Goal: Information Seeking & Learning: Learn about a topic

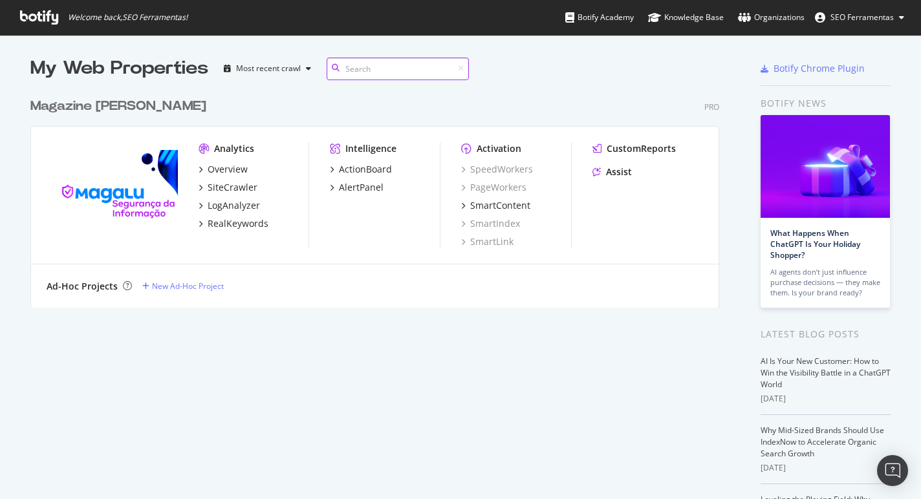
scroll to position [490, 902]
click at [232, 173] on div "Overview" at bounding box center [228, 169] width 40 height 13
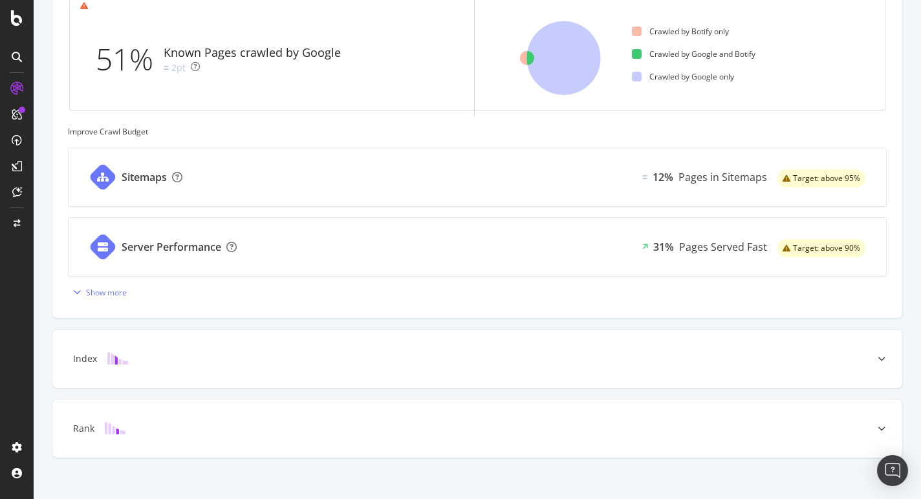
scroll to position [435, 0]
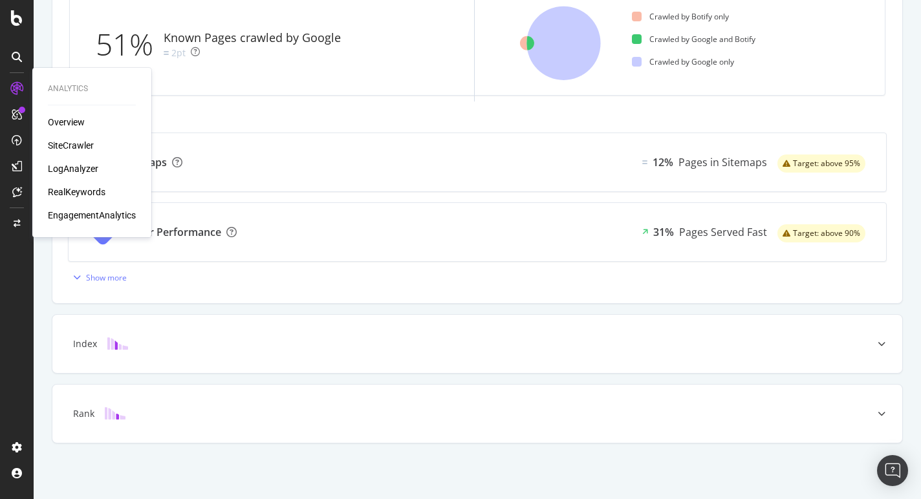
click at [82, 144] on div "SiteCrawler" at bounding box center [71, 145] width 46 height 13
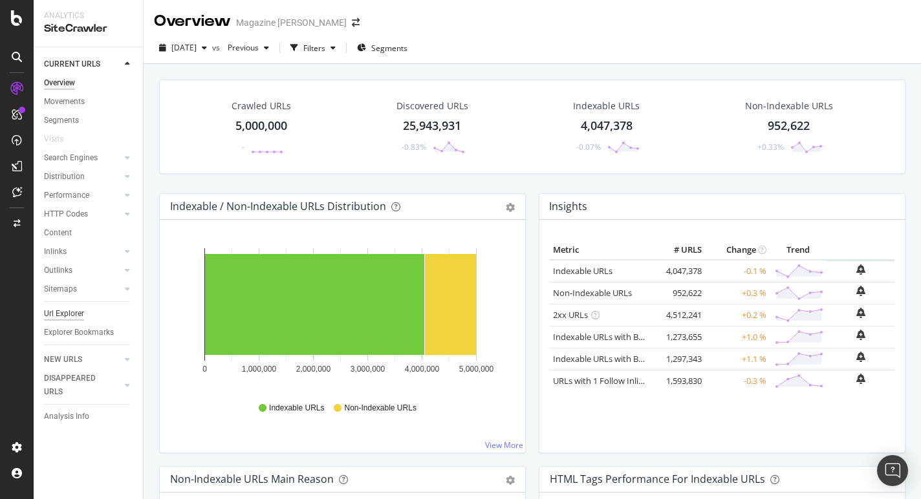
click at [78, 316] on div "Url Explorer" at bounding box center [64, 314] width 40 height 14
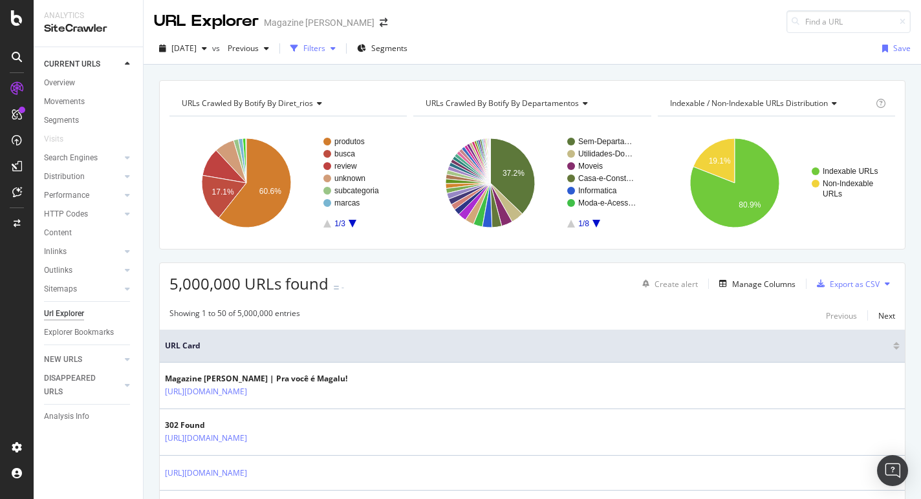
click at [325, 50] on div "Filters" at bounding box center [314, 48] width 22 height 11
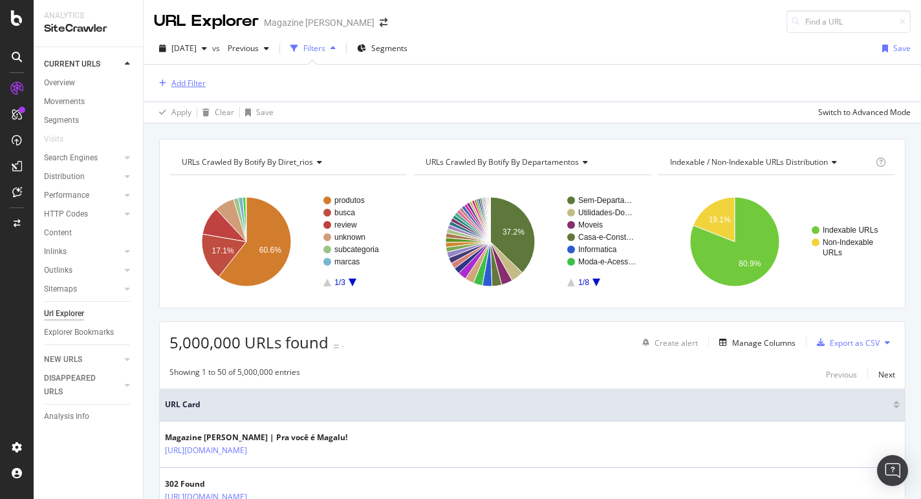
click at [189, 83] on div "Add Filter" at bounding box center [188, 83] width 34 height 11
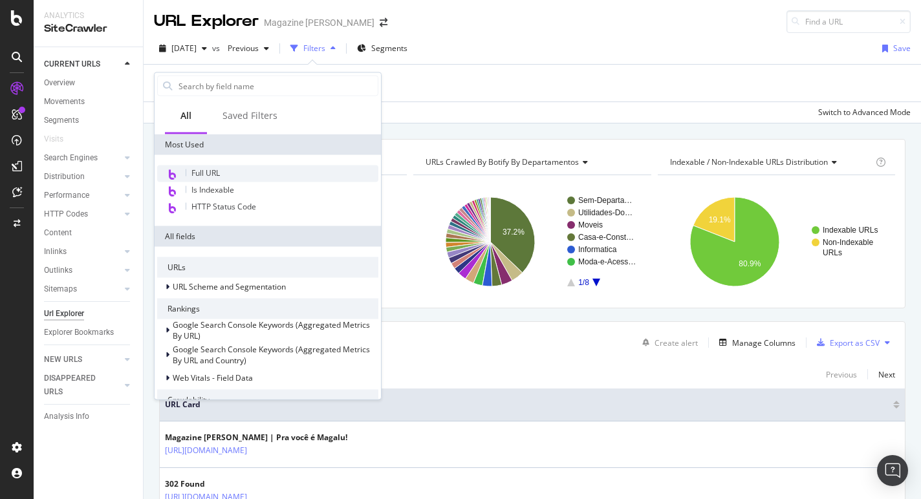
click at [213, 171] on span "Full URL" at bounding box center [205, 173] width 28 height 11
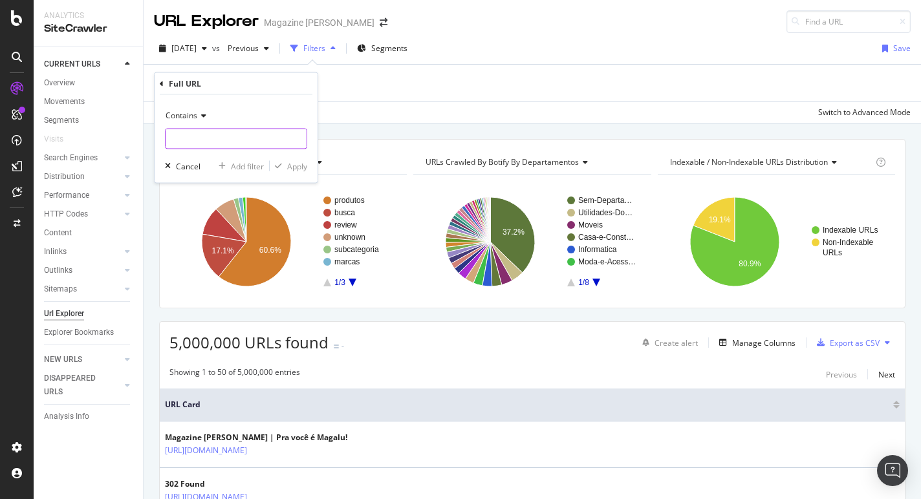
click at [192, 138] on input "text" at bounding box center [236, 139] width 141 height 21
type input "/busca/"
click at [291, 149] on div "Contains /busca/ Cancel Add filter Apply" at bounding box center [236, 139] width 163 height 88
click at [289, 171] on button "Apply" at bounding box center [289, 166] width 38 height 13
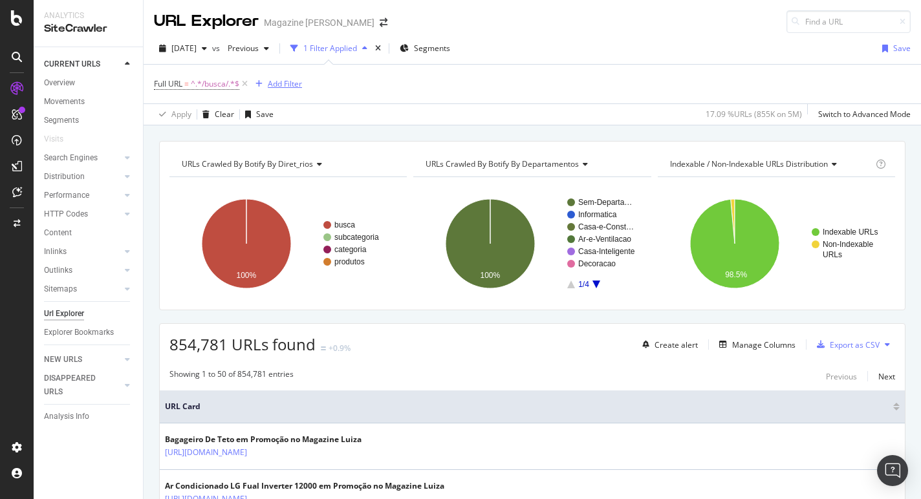
click at [267, 84] on div "button" at bounding box center [258, 84] width 17 height 8
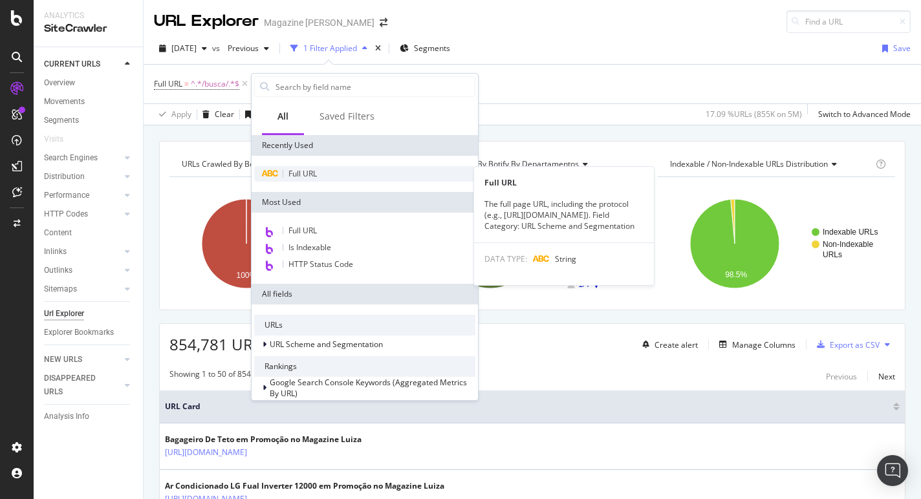
click at [315, 177] on span "Full URL" at bounding box center [303, 173] width 28 height 11
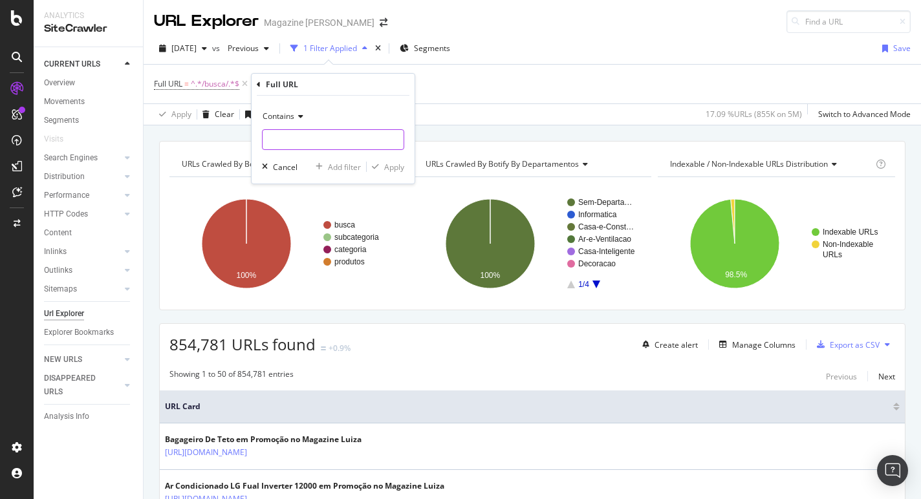
click at [297, 133] on input "text" at bounding box center [333, 139] width 141 height 21
paste input "https://www.magazineluiza.com.br/busca/fogao+5+bocas/"
type input "https://www.magazineluiza.com.br/busca/fogao+5+bocas/"
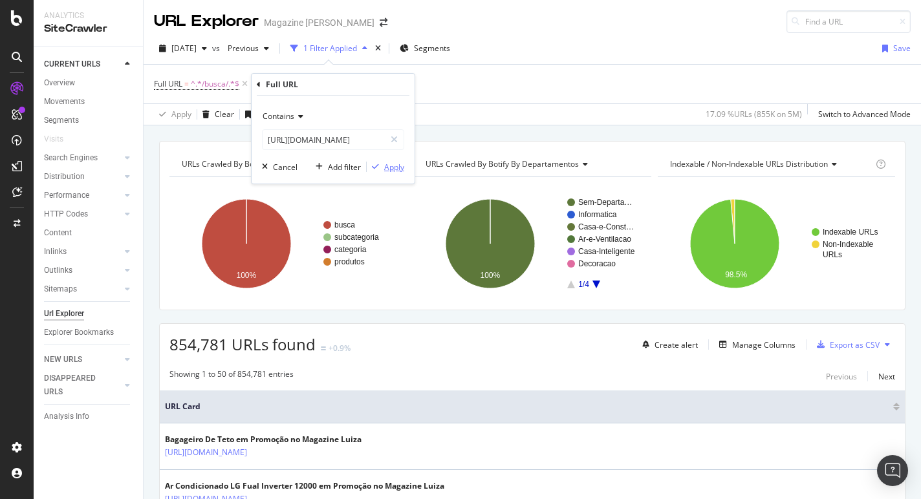
click at [400, 168] on div "Apply" at bounding box center [394, 167] width 20 height 11
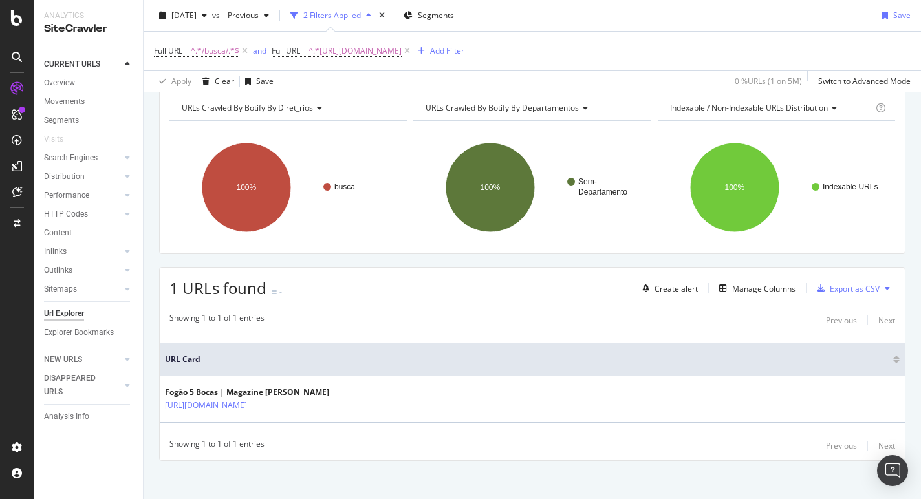
scroll to position [63, 0]
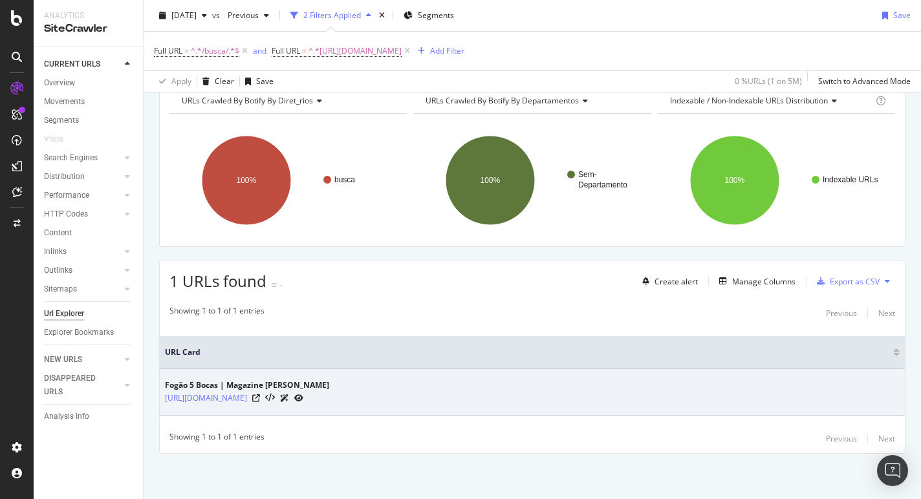
click at [289, 397] on icon at bounding box center [284, 399] width 9 height 8
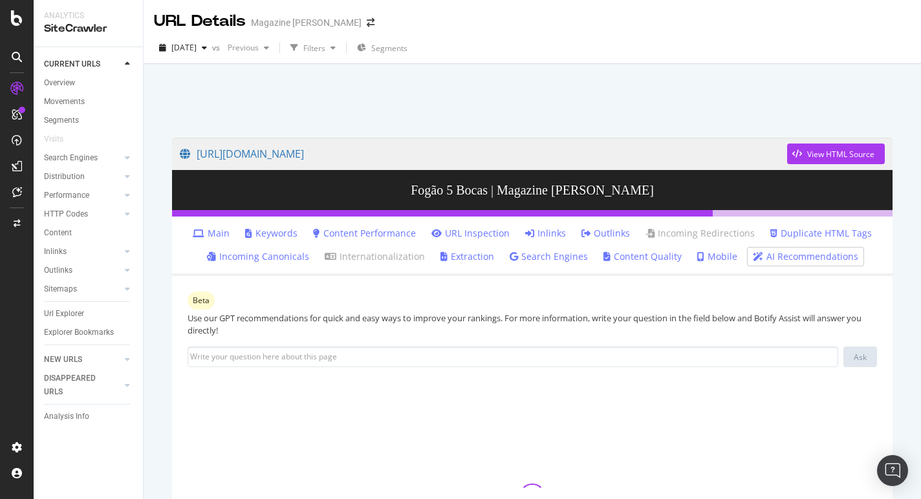
click at [535, 233] on link "Inlinks" at bounding box center [545, 233] width 41 height 13
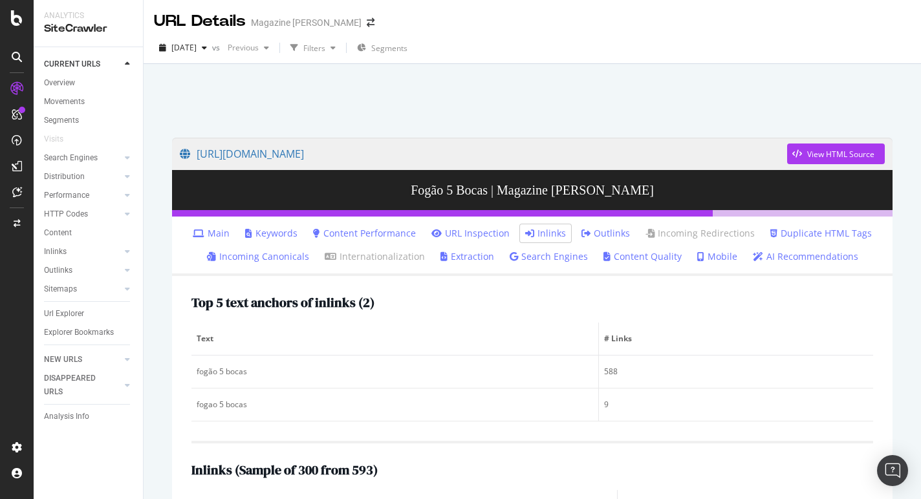
click at [604, 235] on link "Outlinks" at bounding box center [606, 233] width 49 height 13
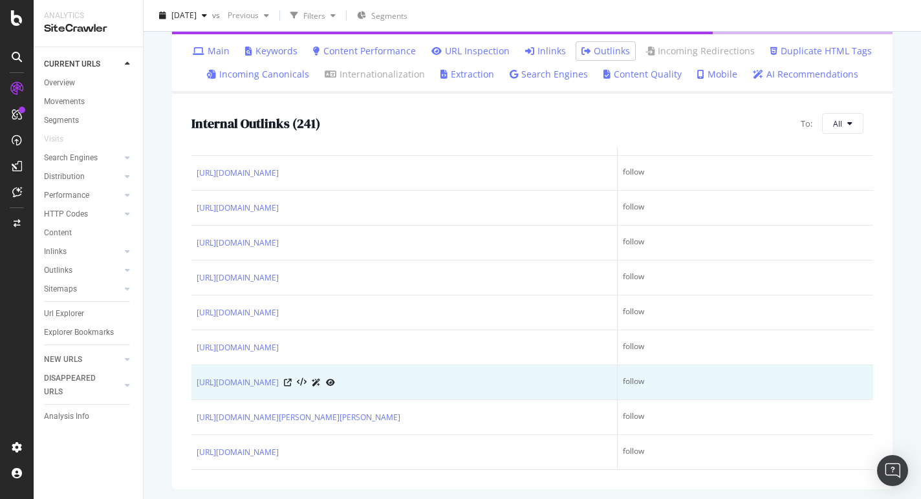
scroll to position [8782, 0]
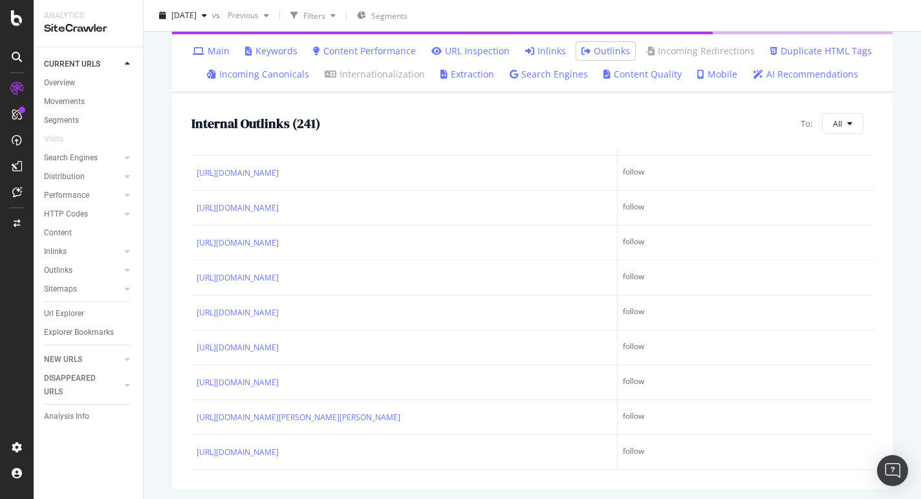
drag, startPoint x: 193, startPoint y: 170, endPoint x: 463, endPoint y: 180, distance: 270.6
click at [463, 86] on td "[URL][DOMAIN_NAME]" at bounding box center [404, 68] width 426 height 35
copy div "https://www.magazineluiza.com.br/busca/fogao+5+bocas+tampa+inox/"
click at [335, 75] on div at bounding box center [309, 68] width 51 height 14
click at [307, 73] on icon at bounding box center [302, 68] width 10 height 9
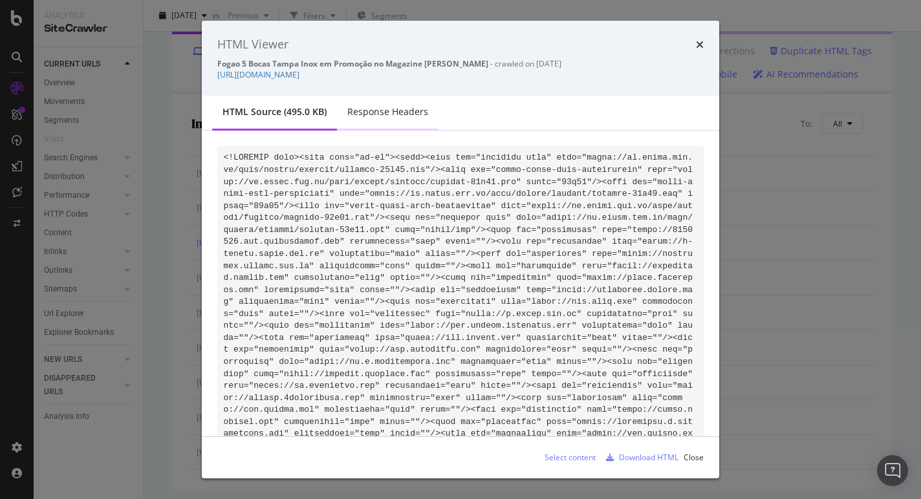
click at [386, 115] on div "Response Headers" at bounding box center [387, 111] width 81 height 13
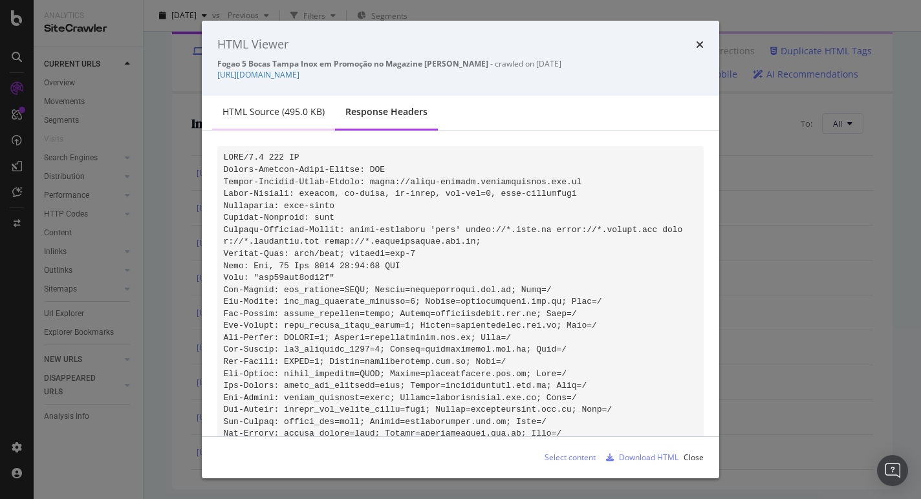
click at [285, 115] on div "HTML source (495.0 KB)" at bounding box center [274, 111] width 102 height 13
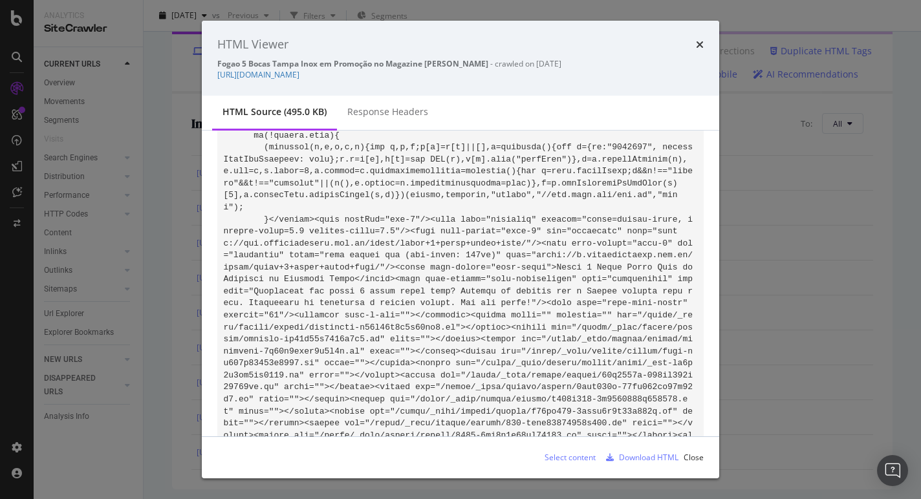
scroll to position [2601, 0]
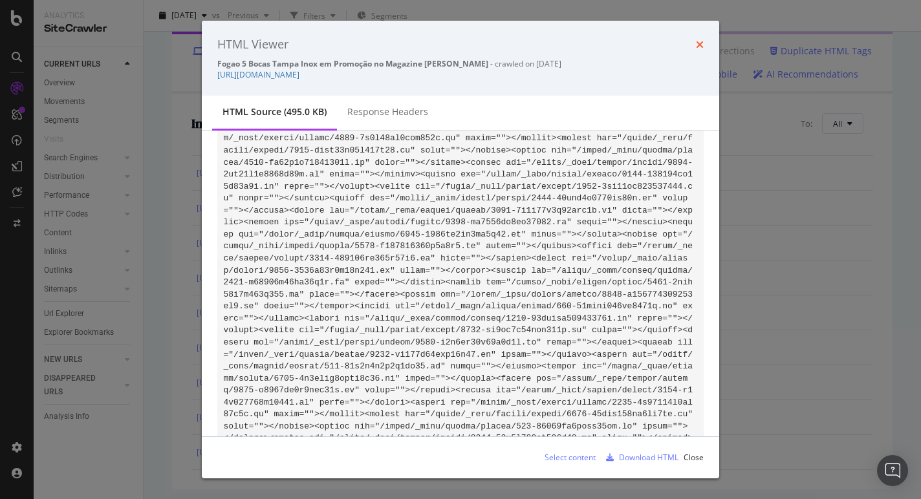
click at [697, 45] on icon "times" at bounding box center [700, 44] width 8 height 10
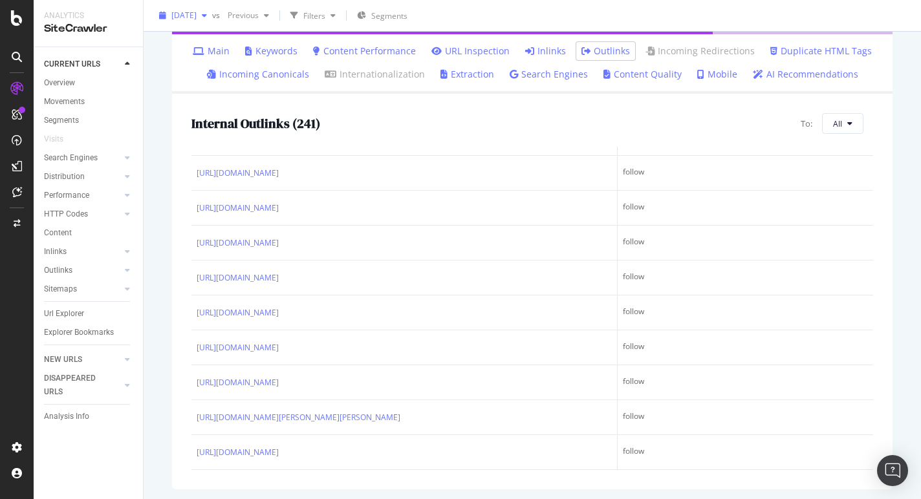
click at [212, 17] on div "button" at bounding box center [205, 16] width 16 height 8
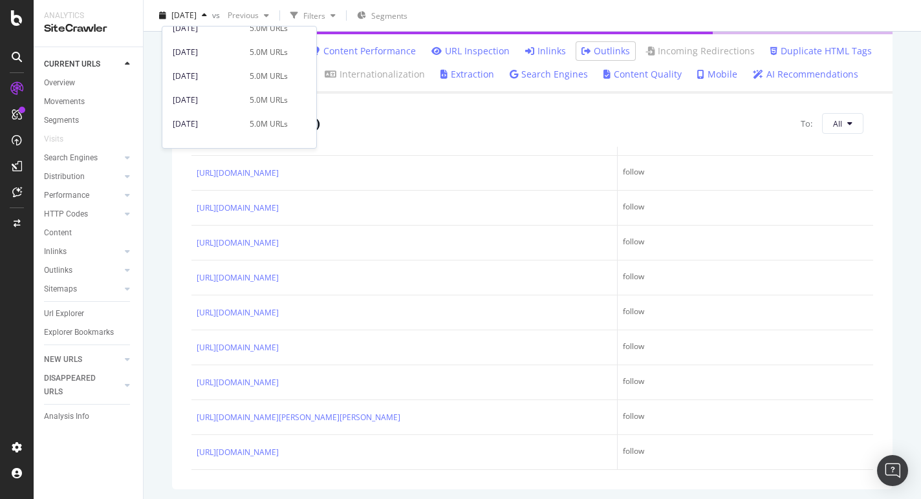
scroll to position [126, 0]
click at [257, 82] on div "5.0M URLs" at bounding box center [269, 80] width 38 height 12
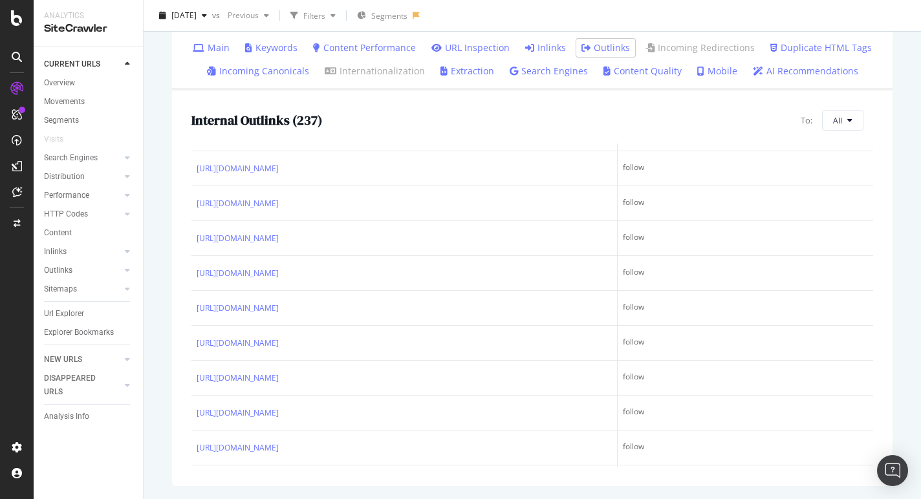
scroll to position [3702, 0]
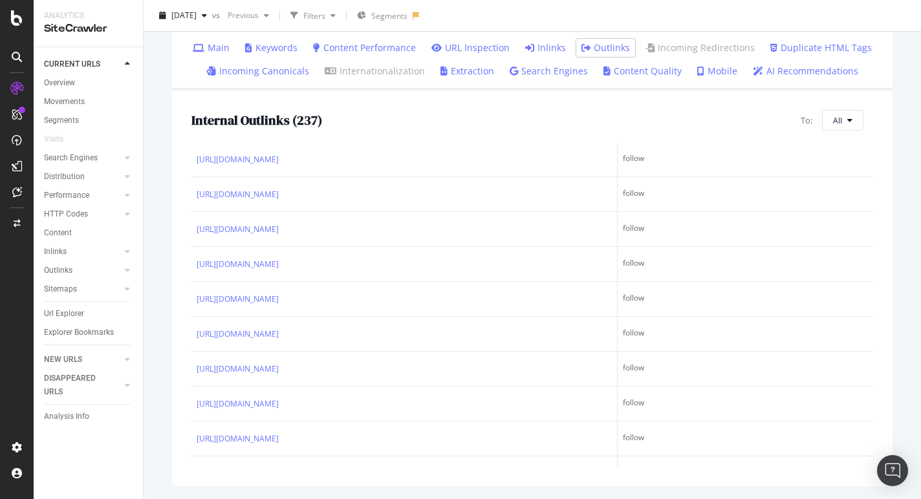
click at [545, 45] on link "Inlinks" at bounding box center [545, 47] width 41 height 13
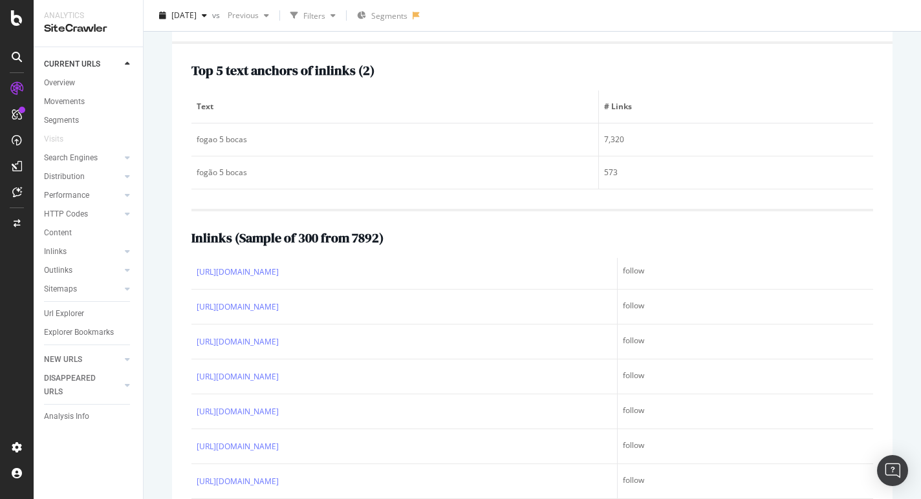
scroll to position [1846, 0]
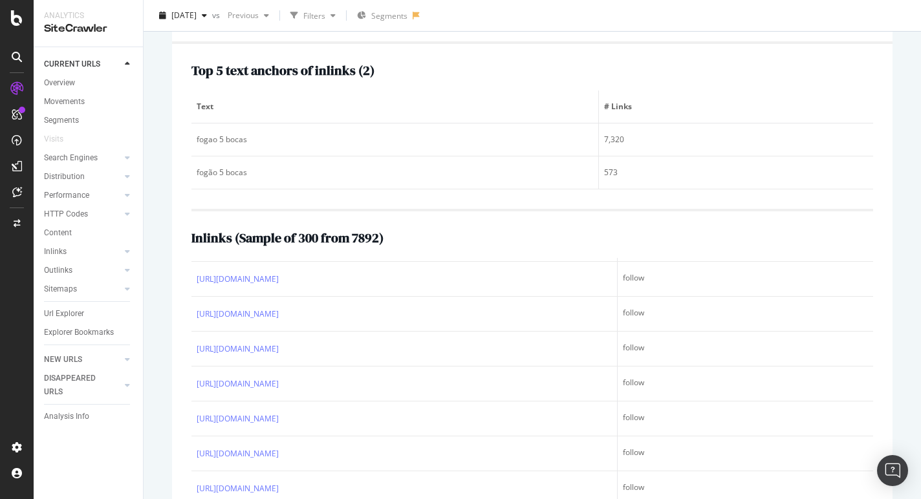
click at [292, 39] on icon at bounding box center [288, 35] width 8 height 8
click at [307, 39] on icon at bounding box center [302, 34] width 10 height 9
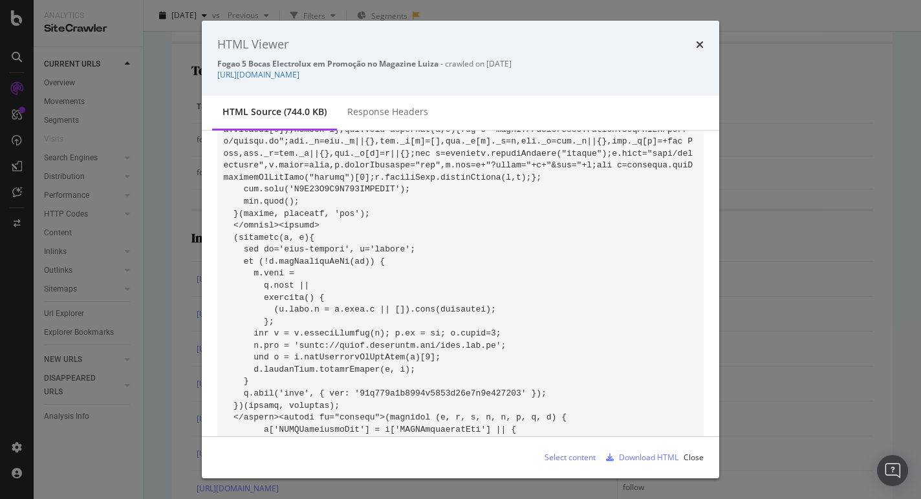
scroll to position [1397, 0]
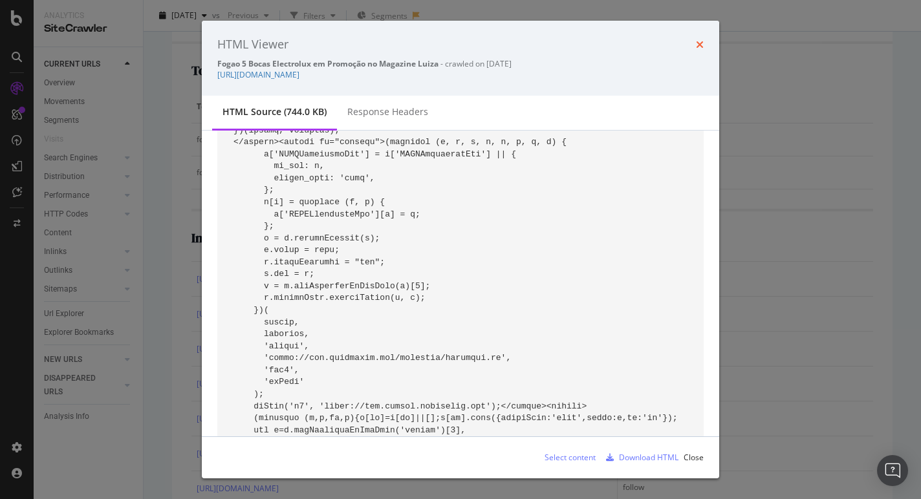
click at [701, 45] on icon "times" at bounding box center [700, 44] width 8 height 10
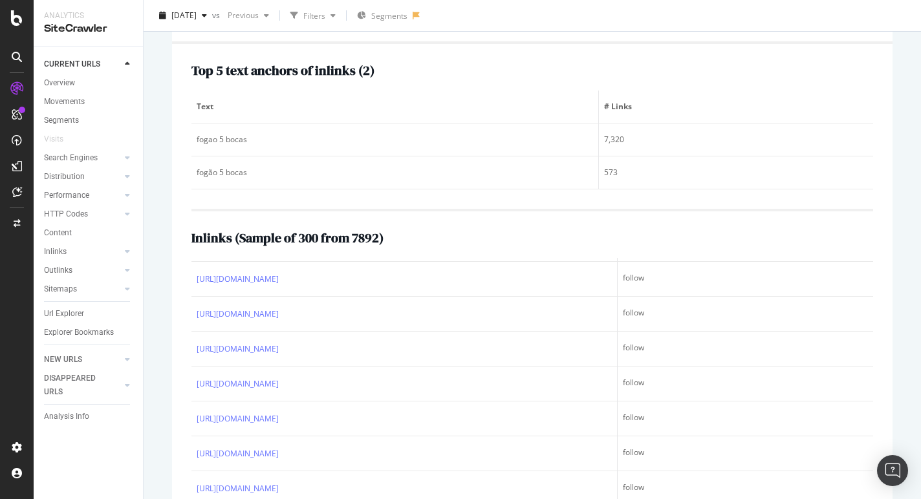
click at [335, 39] on icon at bounding box center [330, 35] width 9 height 8
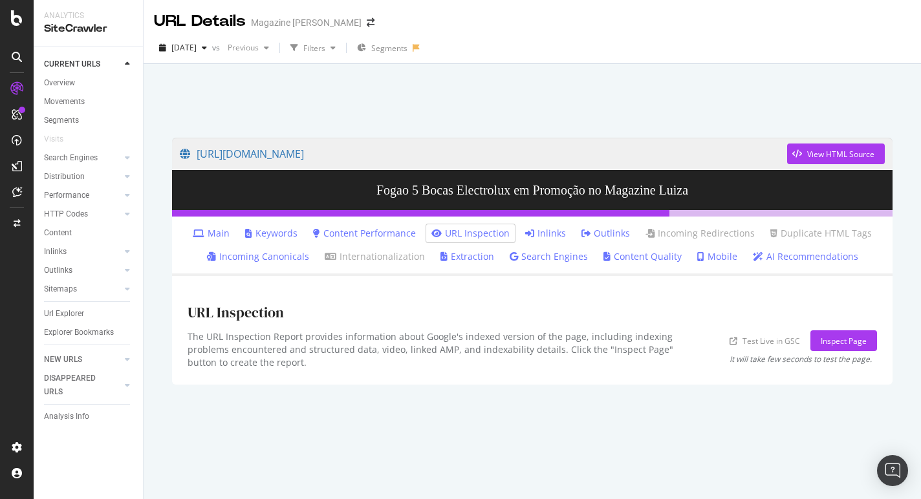
click at [226, 235] on link "Main" at bounding box center [211, 233] width 37 height 13
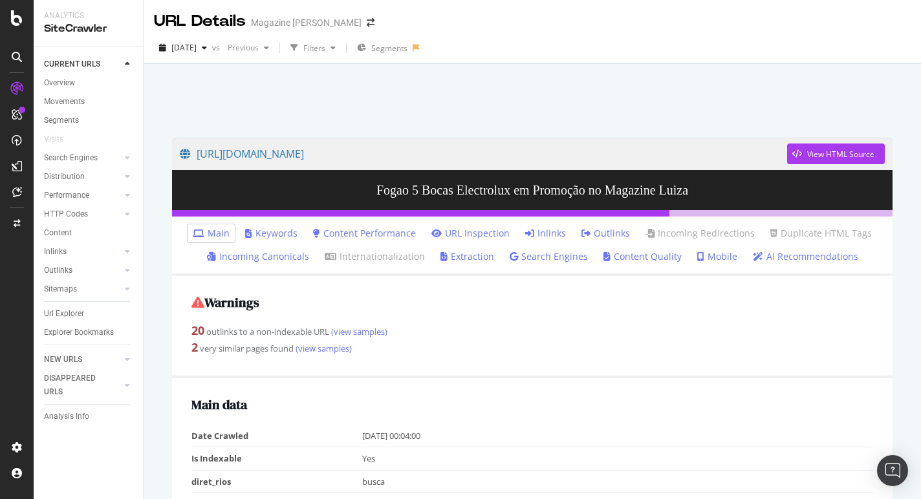
click at [478, 234] on link "URL Inspection" at bounding box center [470, 233] width 78 height 13
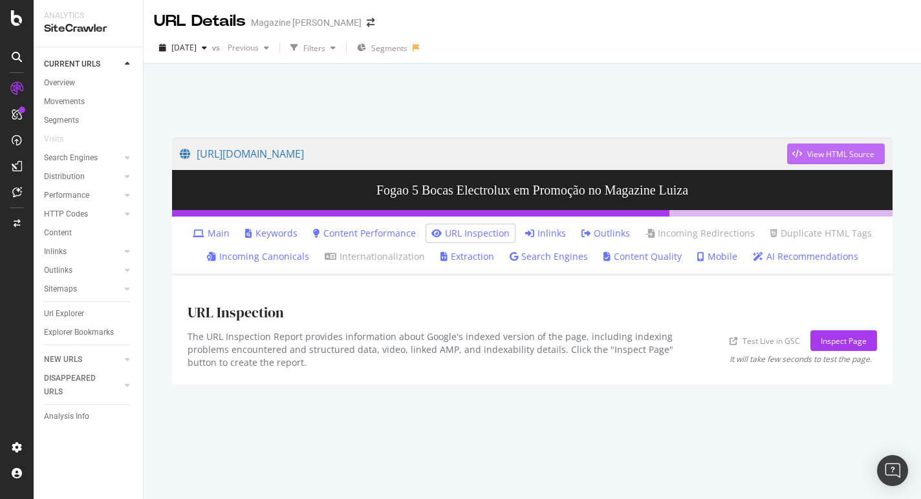
click at [845, 155] on div "View HTML Source" at bounding box center [840, 154] width 67 height 11
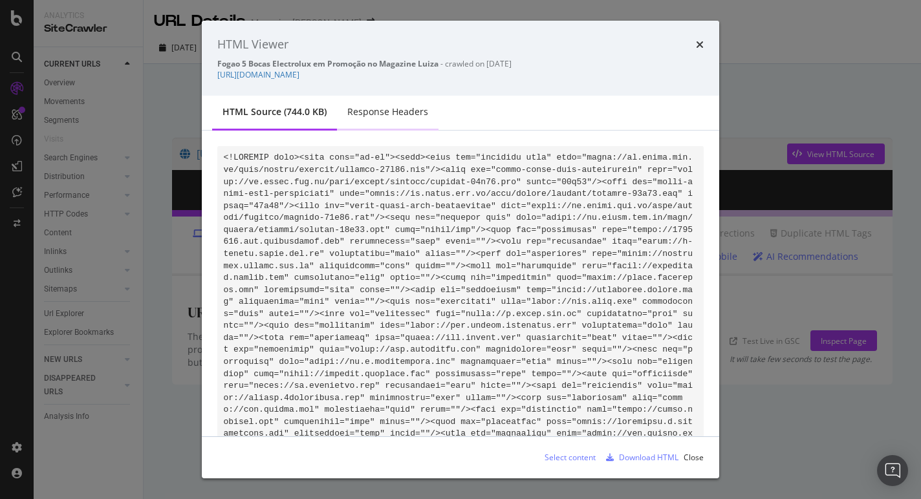
click at [391, 116] on div "Response Headers" at bounding box center [387, 111] width 81 height 13
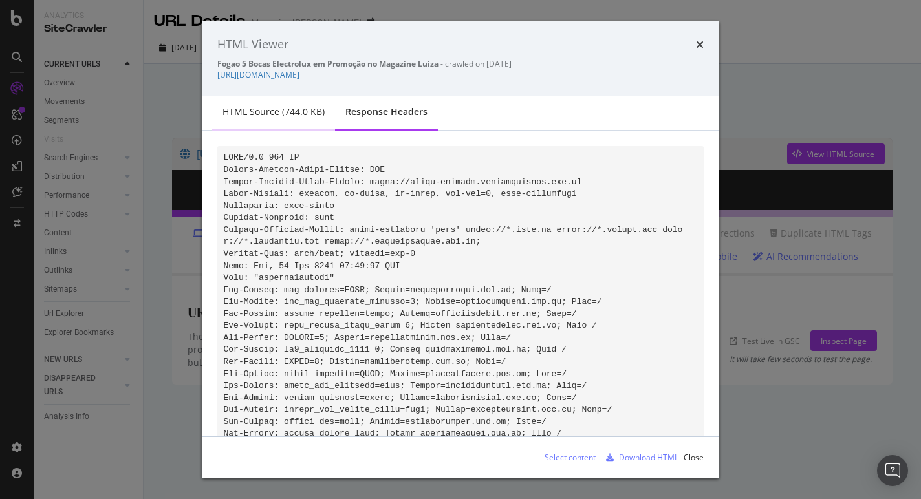
click at [289, 115] on div "HTML source (744.0 KB)" at bounding box center [274, 111] width 102 height 13
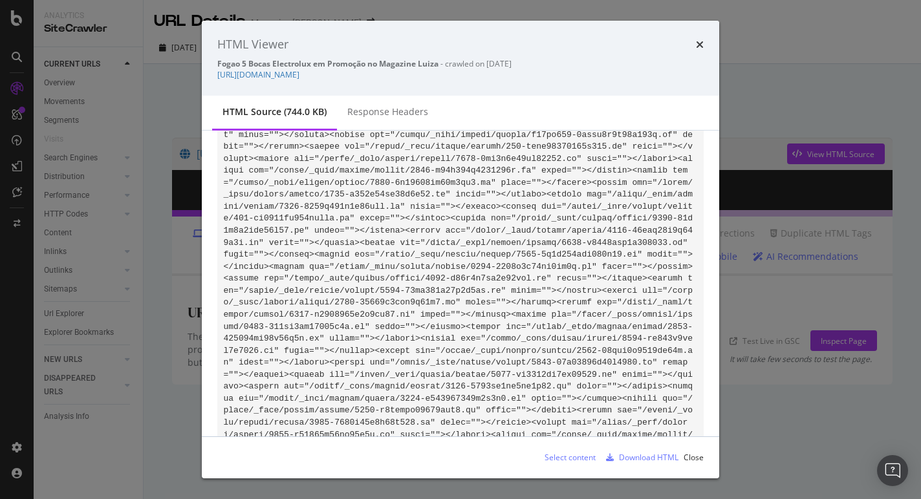
scroll to position [2887, 0]
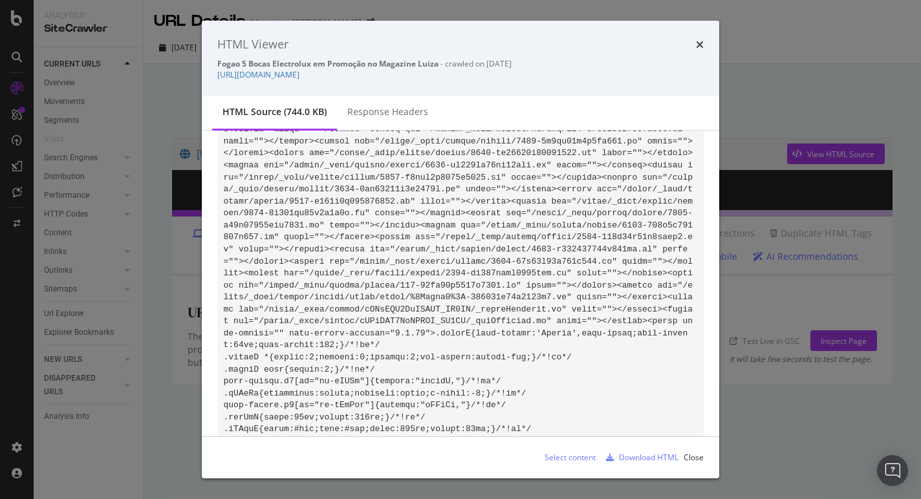
click at [523, 111] on div "HTML source (744.0 KB) Response Headers" at bounding box center [461, 113] width 518 height 35
click at [566, 457] on div "Select content" at bounding box center [570, 457] width 51 height 11
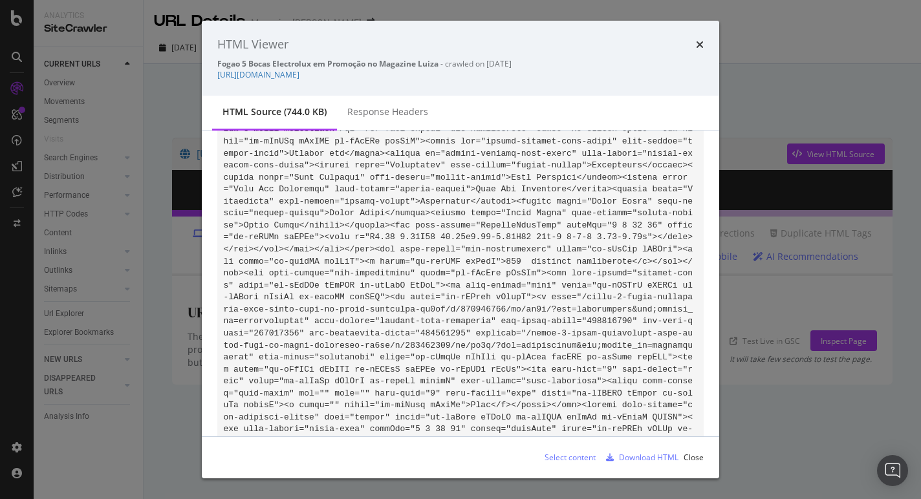
scroll to position [27410, 0]
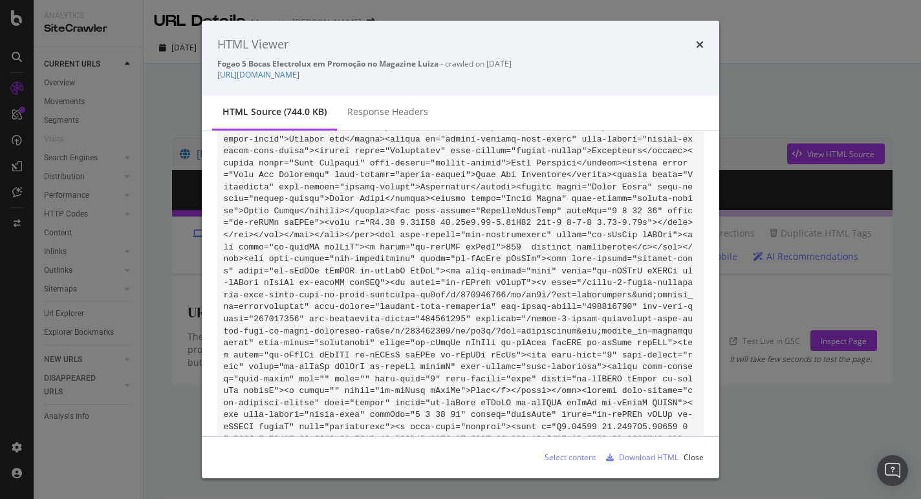
click at [637, 457] on div "Download HTML" at bounding box center [649, 457] width 60 height 11
